Goal: Obtain resource: Download file/media

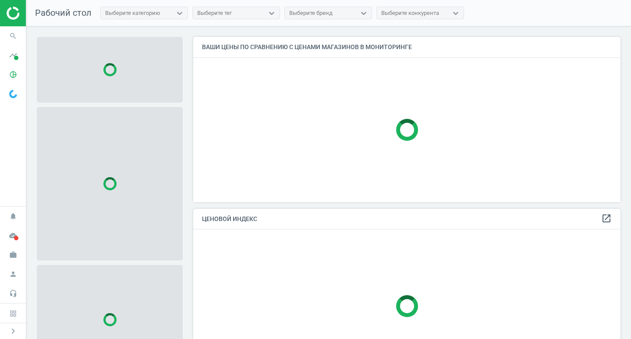
scroll to position [178, 434]
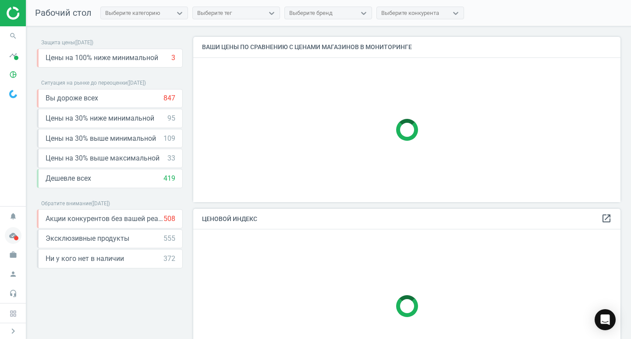
click at [13, 236] on icon "cloud_done" at bounding box center [13, 235] width 17 height 17
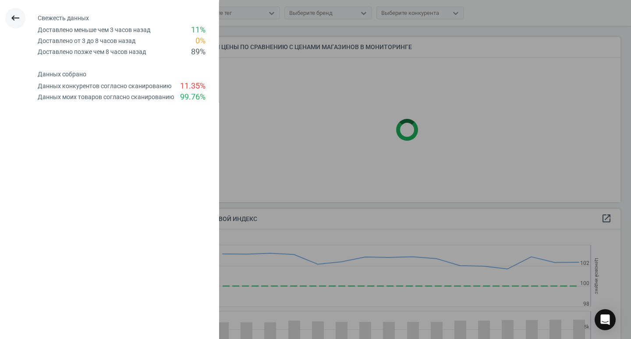
scroll to position [215, 434]
click at [13, 15] on icon "keyboard_backspace" at bounding box center [15, 18] width 11 height 11
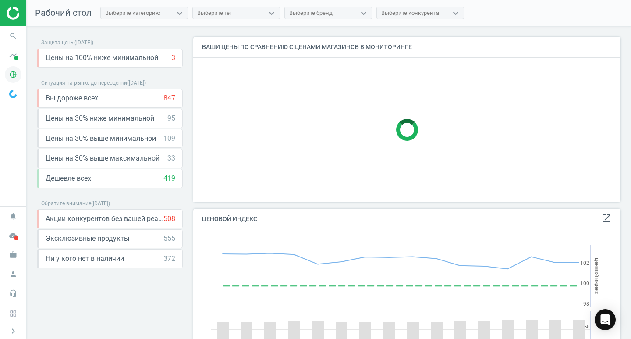
click at [13, 74] on icon "pie_chart_outlined" at bounding box center [13, 74] width 17 height 17
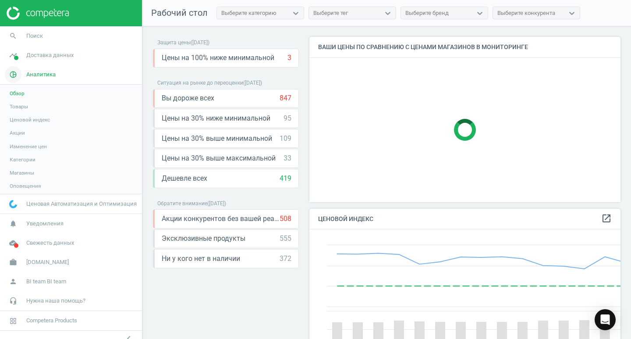
scroll to position [215, 318]
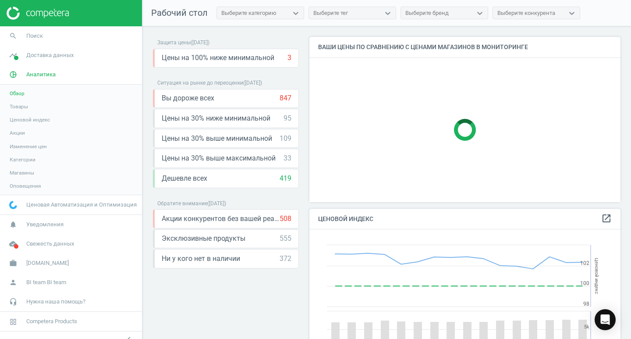
click at [42, 108] on link "Товары" at bounding box center [71, 106] width 142 height 13
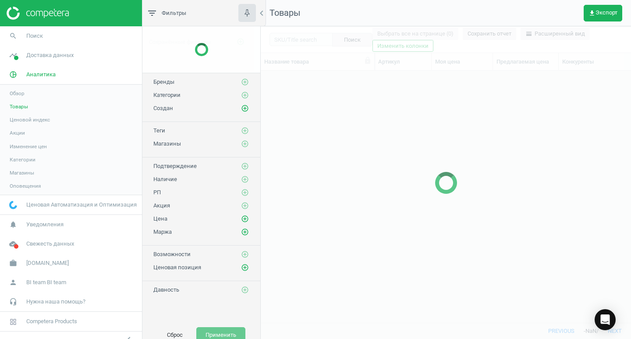
scroll to position [238, 364]
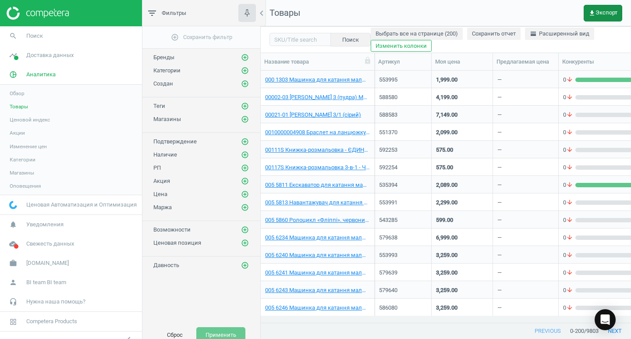
click at [599, 16] on span "get_app Экспорт" at bounding box center [603, 13] width 29 height 7
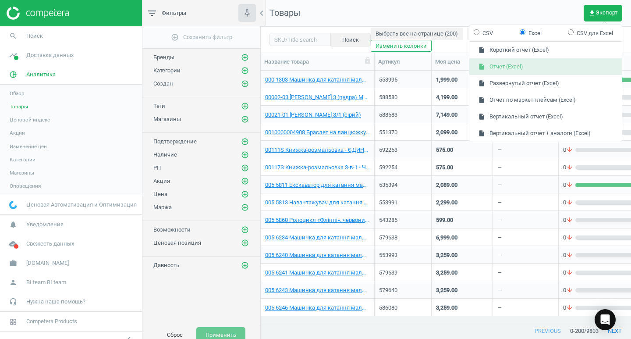
click at [540, 66] on button "insert_drive_file Отчет (Excel)" at bounding box center [545, 66] width 153 height 17
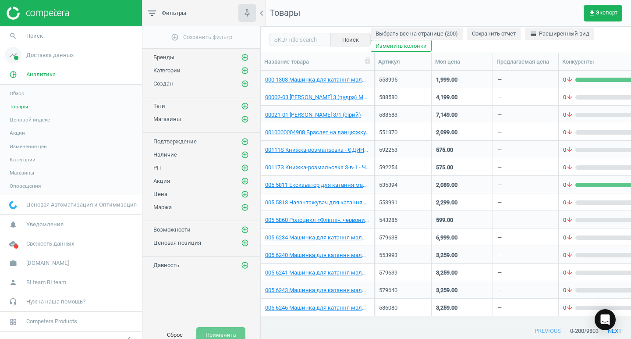
click at [49, 55] on span "Доставка данных" at bounding box center [49, 55] width 47 height 8
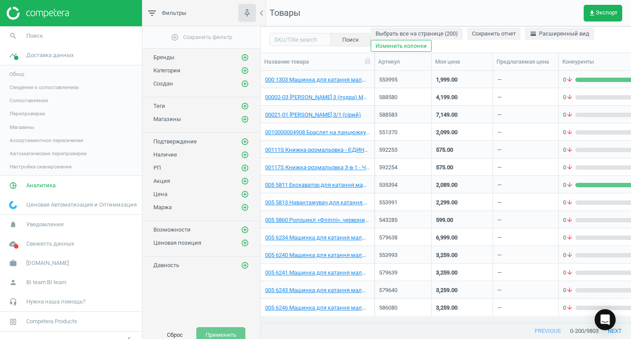
click at [18, 74] on span "Обзор" at bounding box center [17, 74] width 15 height 7
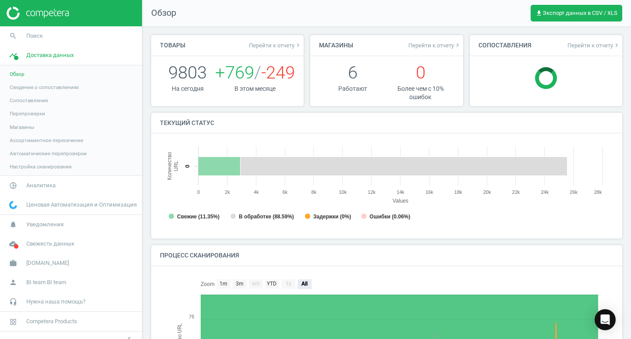
scroll to position [4, 4]
